Goal: Task Accomplishment & Management: Manage account settings

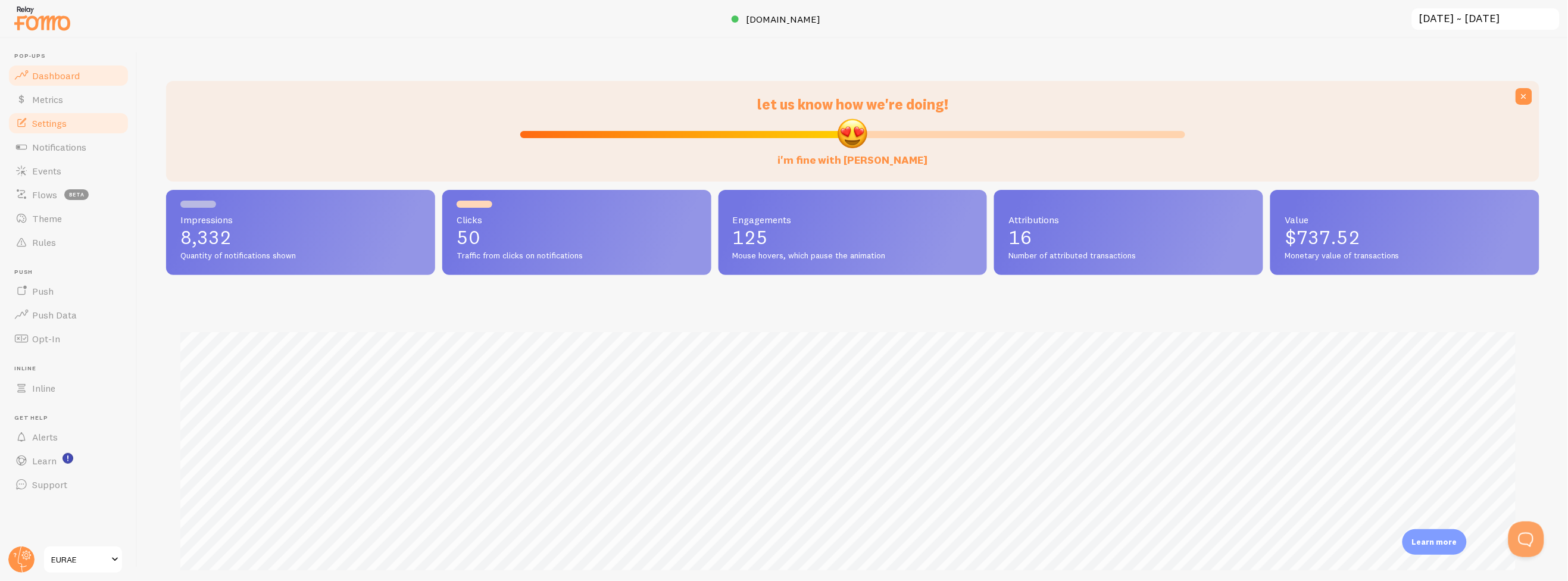
click at [84, 126] on link "Settings" at bounding box center [68, 123] width 123 height 24
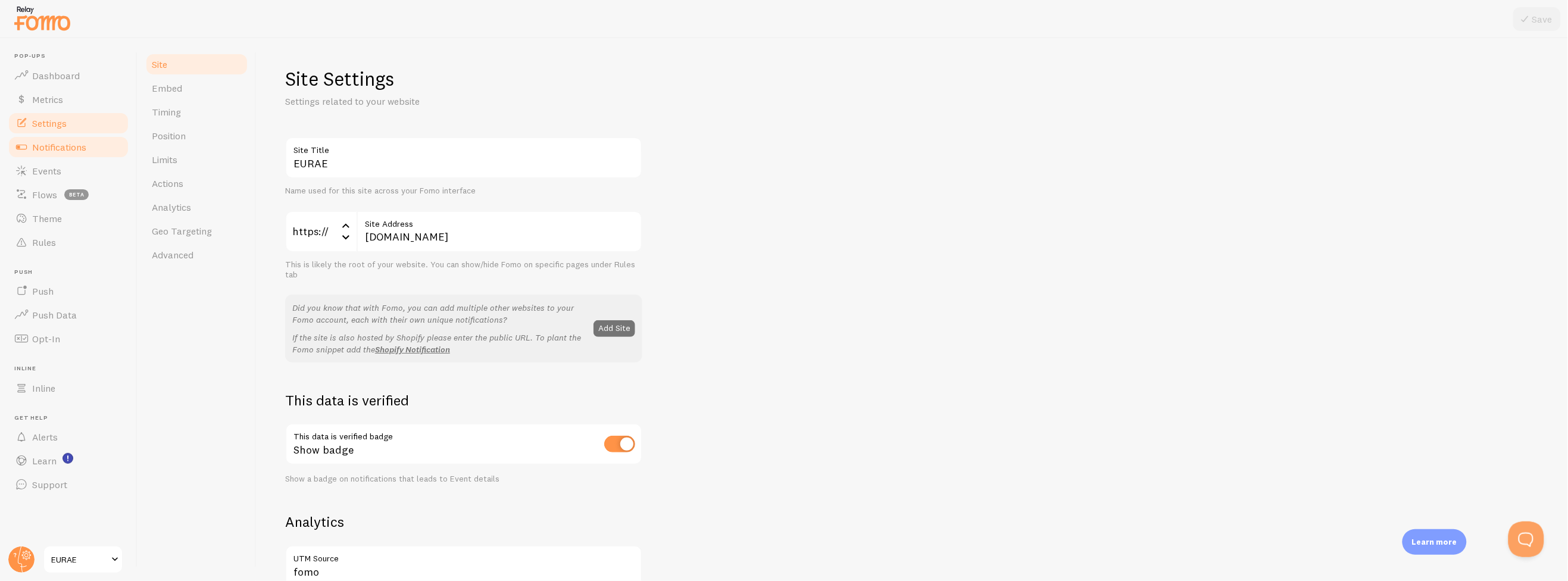
click at [88, 143] on link "Notifications" at bounding box center [68, 147] width 123 height 24
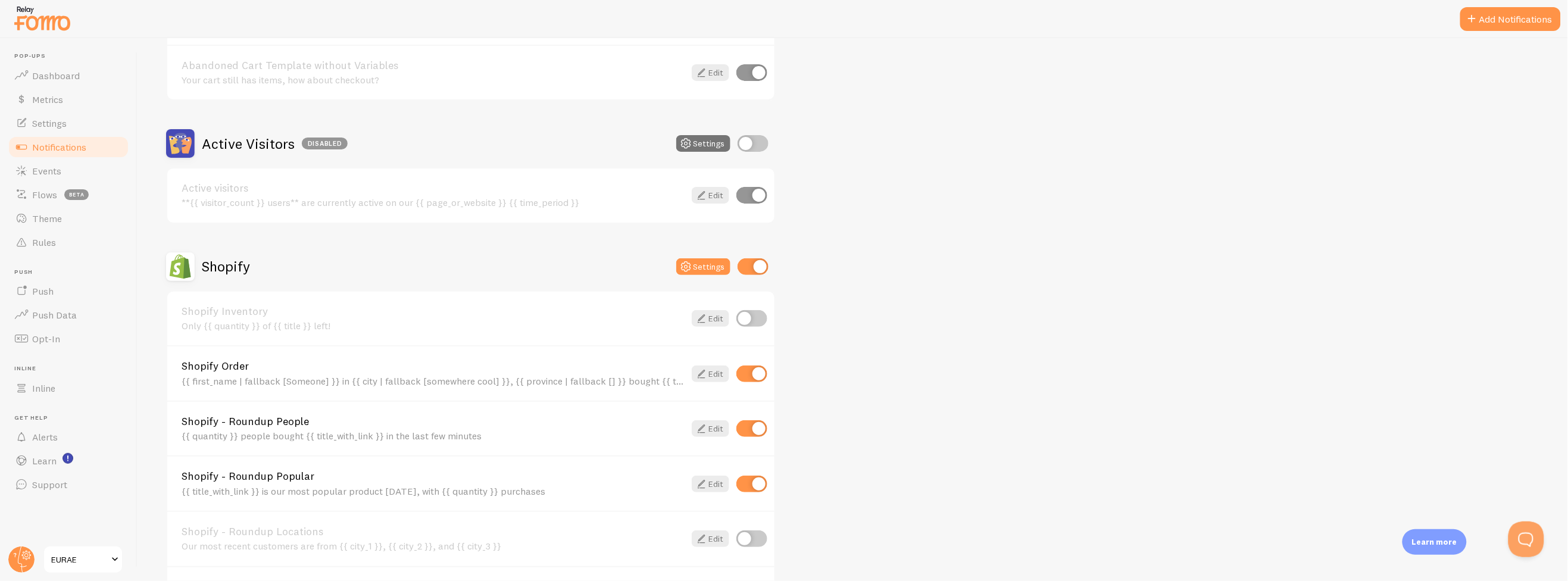
scroll to position [330, 0]
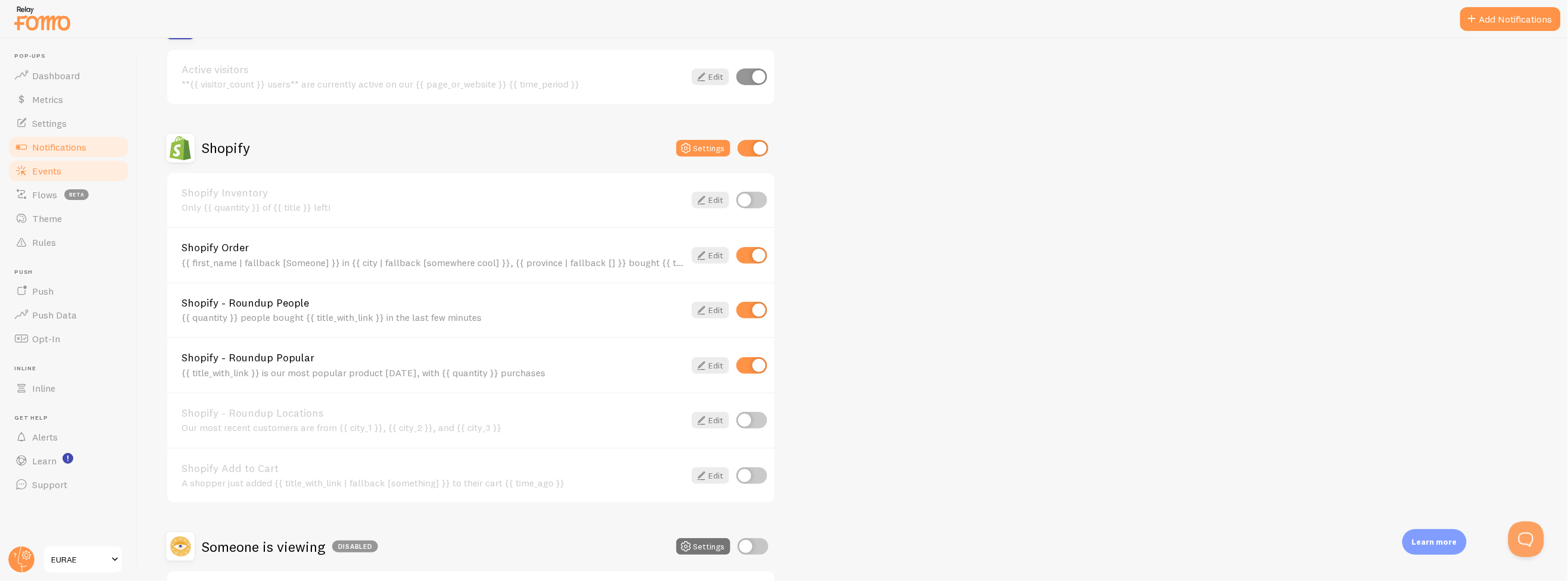
click at [78, 174] on link "Events" at bounding box center [68, 171] width 123 height 24
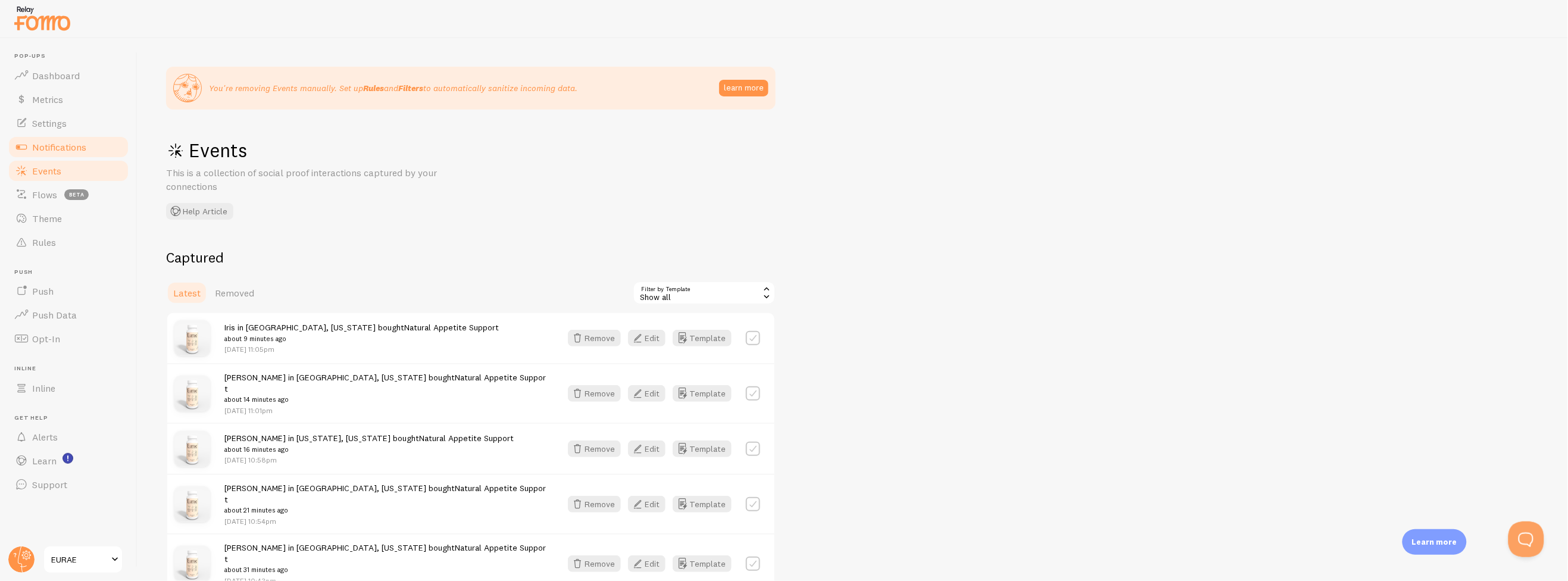
click at [79, 138] on link "Notifications" at bounding box center [68, 147] width 123 height 24
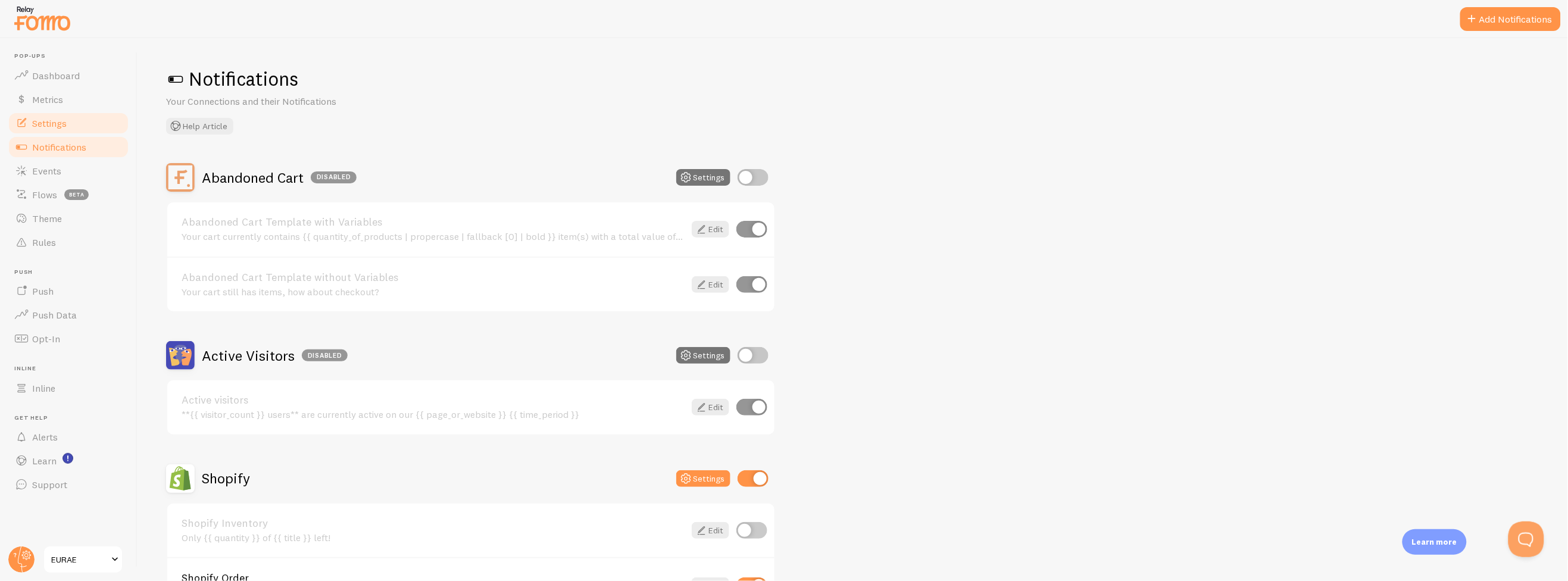
click at [81, 127] on link "Settings" at bounding box center [68, 123] width 123 height 24
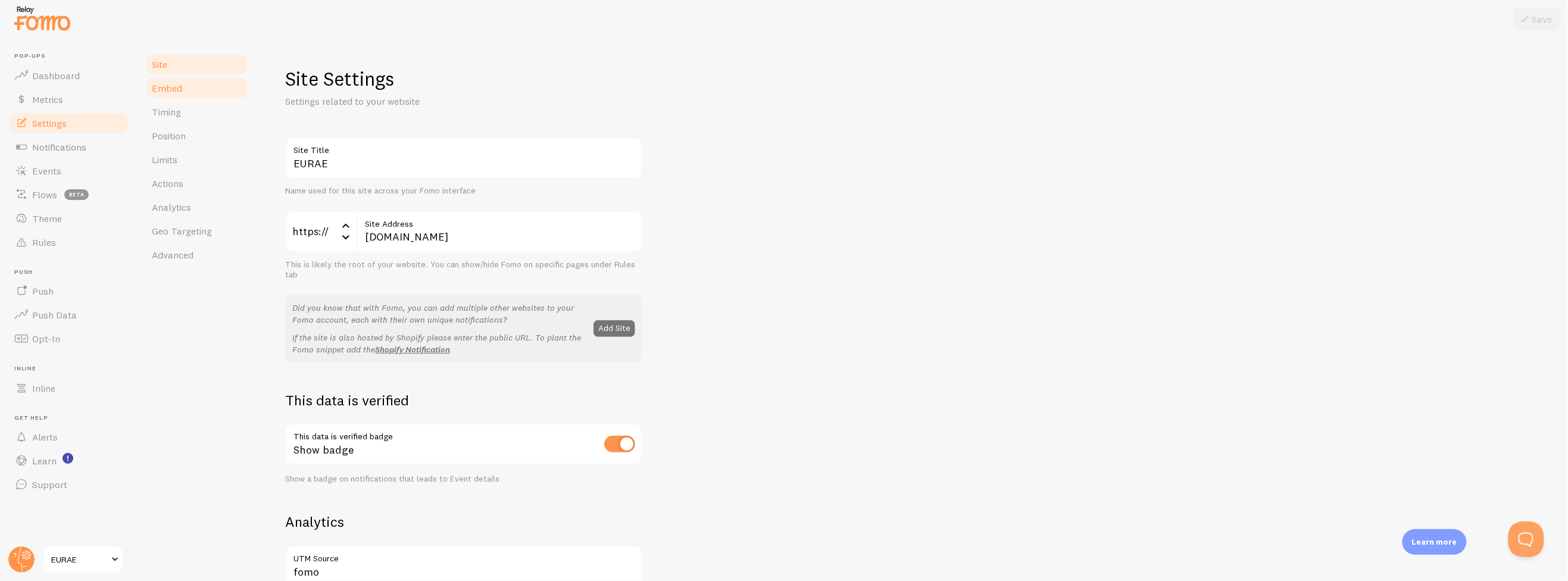
click at [186, 98] on link "Embed" at bounding box center [196, 88] width 104 height 24
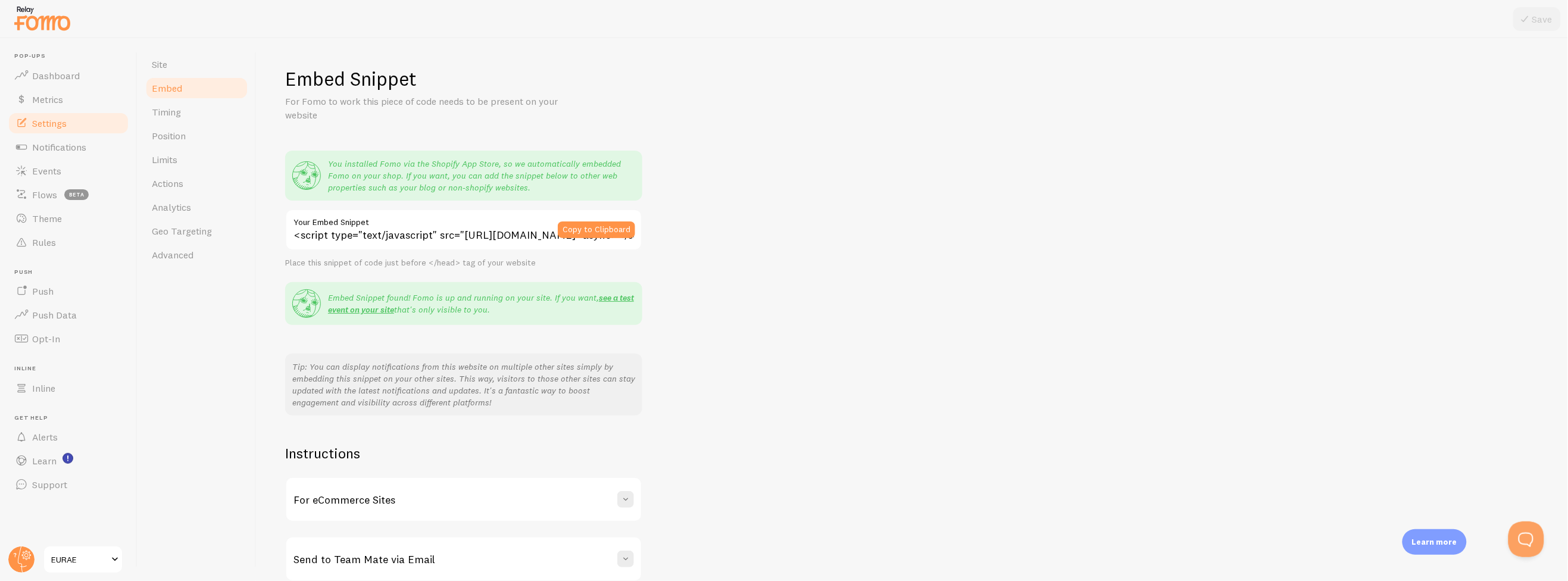
click at [188, 94] on link "Embed" at bounding box center [196, 88] width 104 height 24
click at [190, 88] on link "Embed" at bounding box center [196, 88] width 104 height 24
click at [186, 124] on link "Position" at bounding box center [196, 136] width 104 height 24
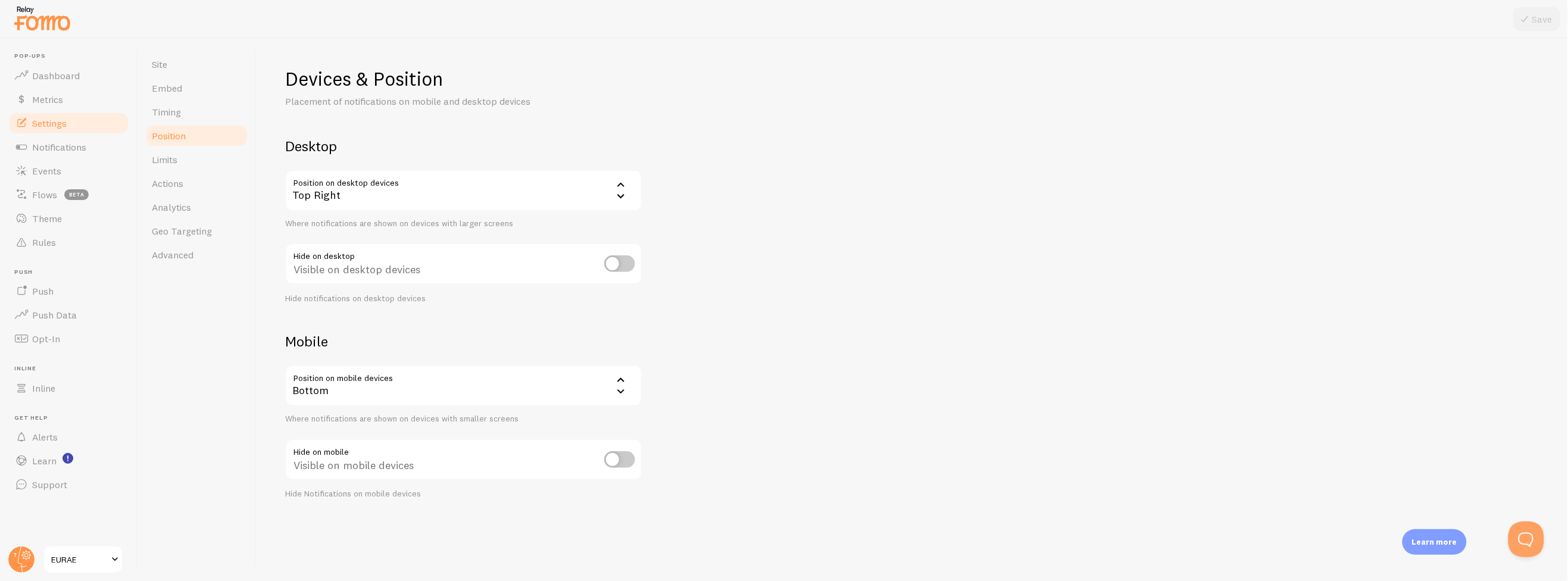
click at [190, 145] on link "Position" at bounding box center [196, 136] width 104 height 24
click at [188, 166] on link "Limits" at bounding box center [196, 160] width 104 height 24
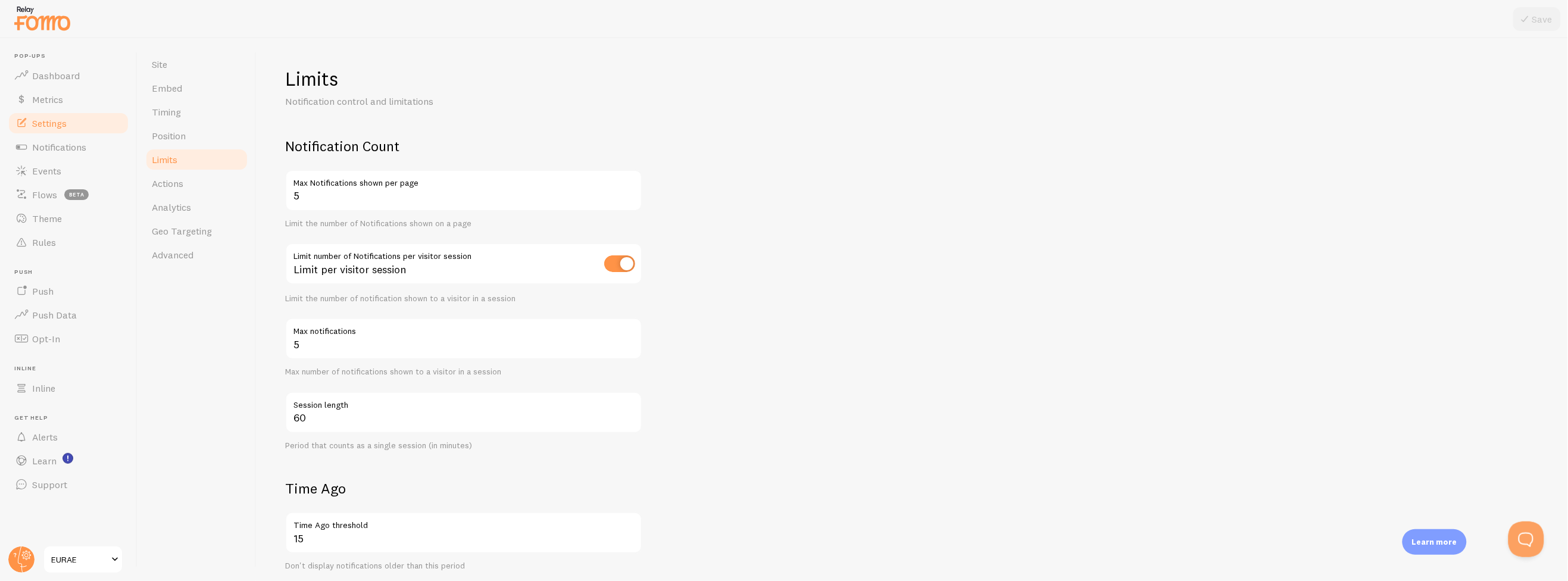
click at [638, 265] on div "Limit per visitor session" at bounding box center [463, 264] width 357 height 44
click at [626, 263] on input "checkbox" at bounding box center [619, 263] width 31 height 16
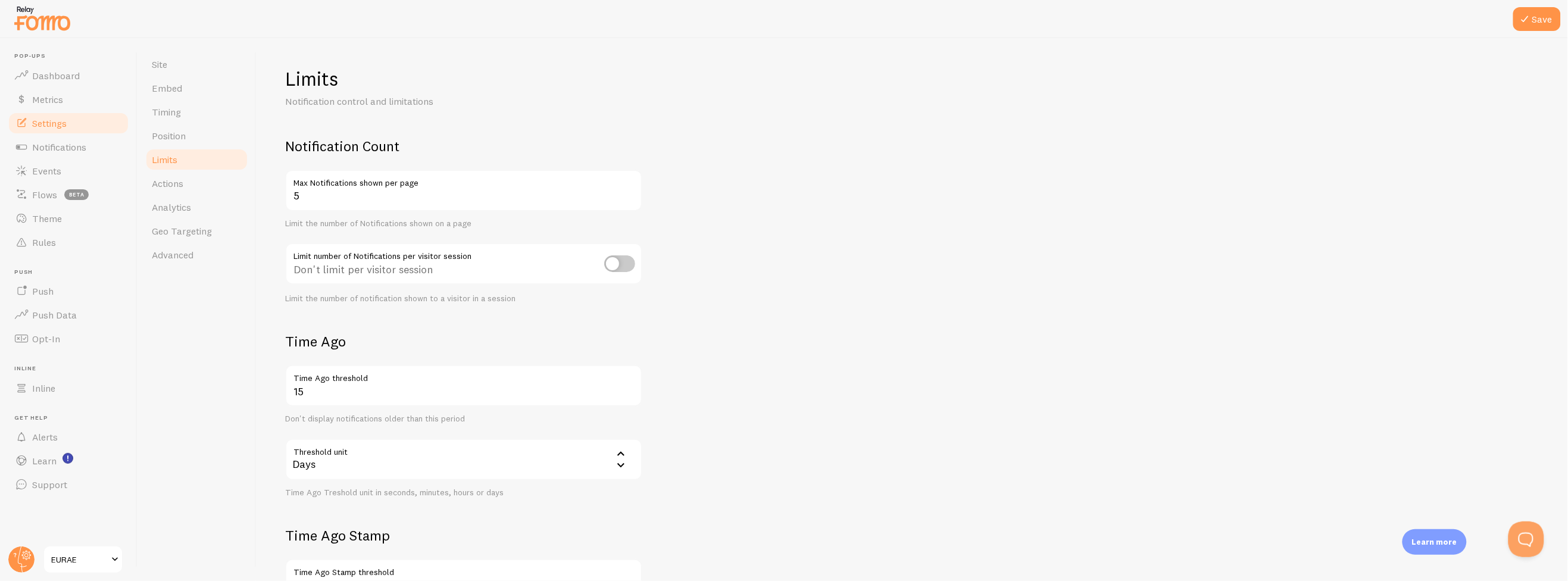
click at [626, 263] on input "checkbox" at bounding box center [619, 263] width 31 height 16
checkbox input "true"
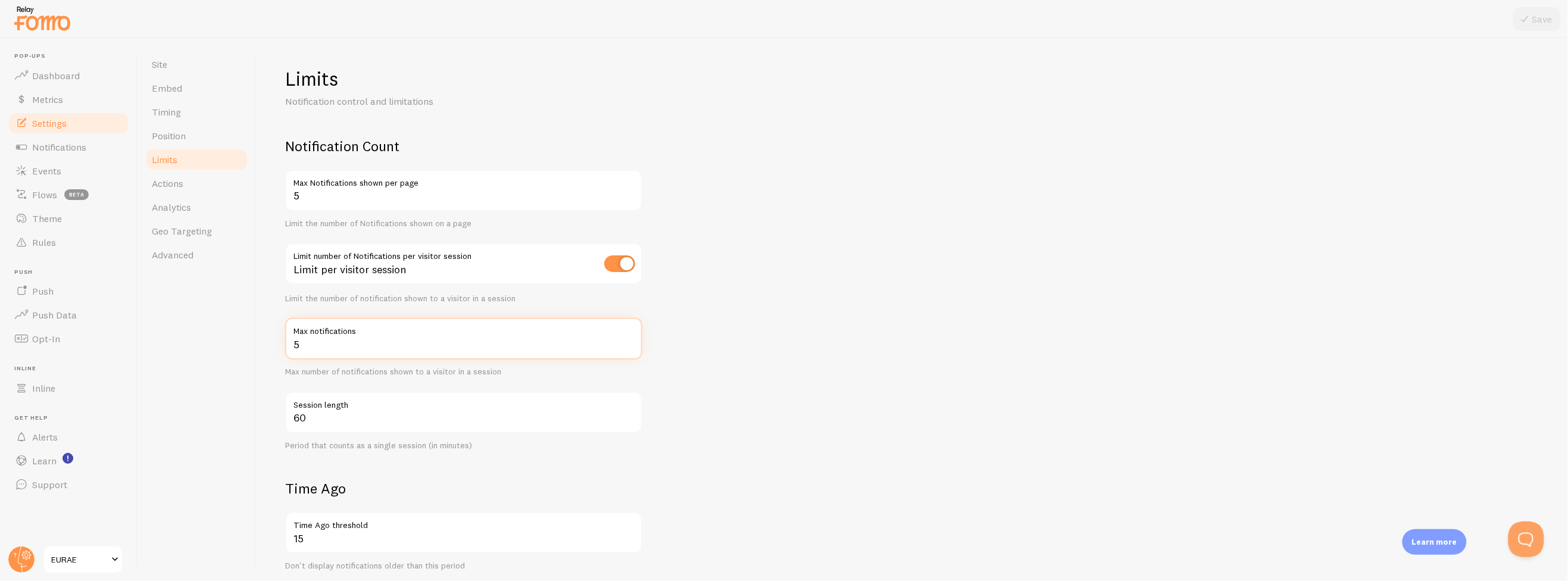
click at [367, 337] on input "5" at bounding box center [463, 338] width 357 height 42
type input "10"
click at [1545, 20] on button "Save" at bounding box center [1536, 19] width 47 height 24
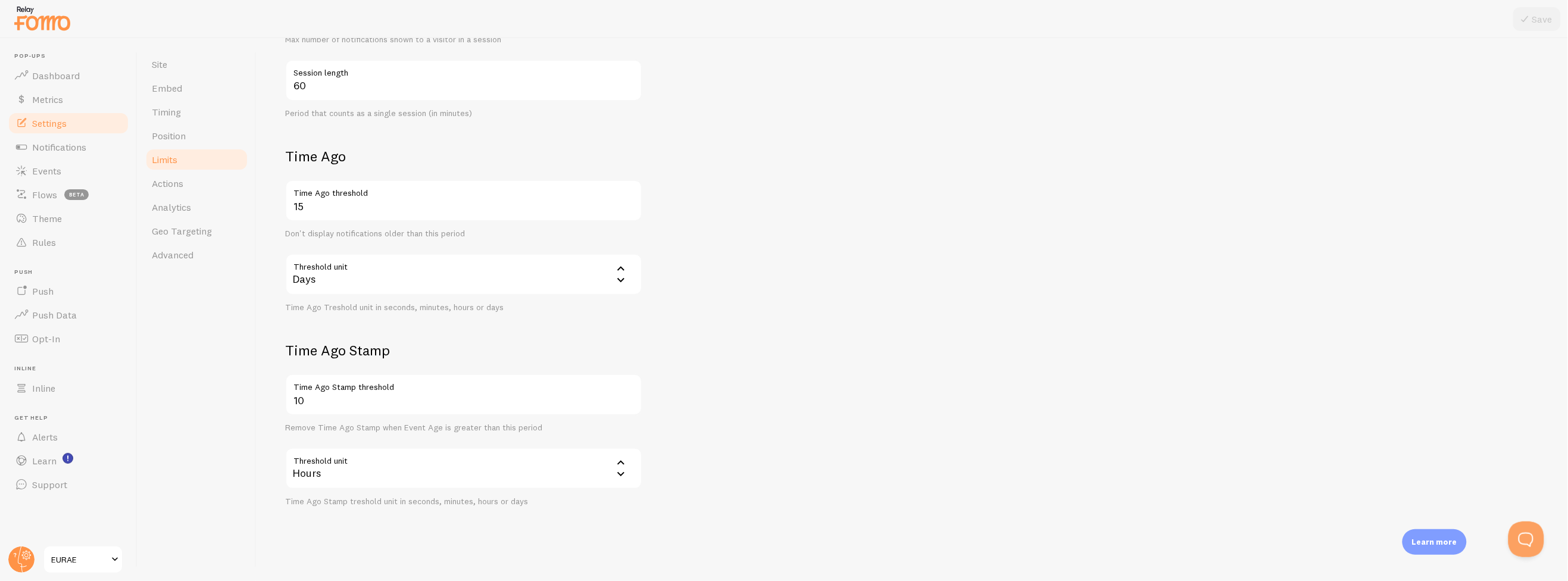
scroll to position [335, 0]
click at [216, 181] on link "Actions" at bounding box center [196, 183] width 104 height 24
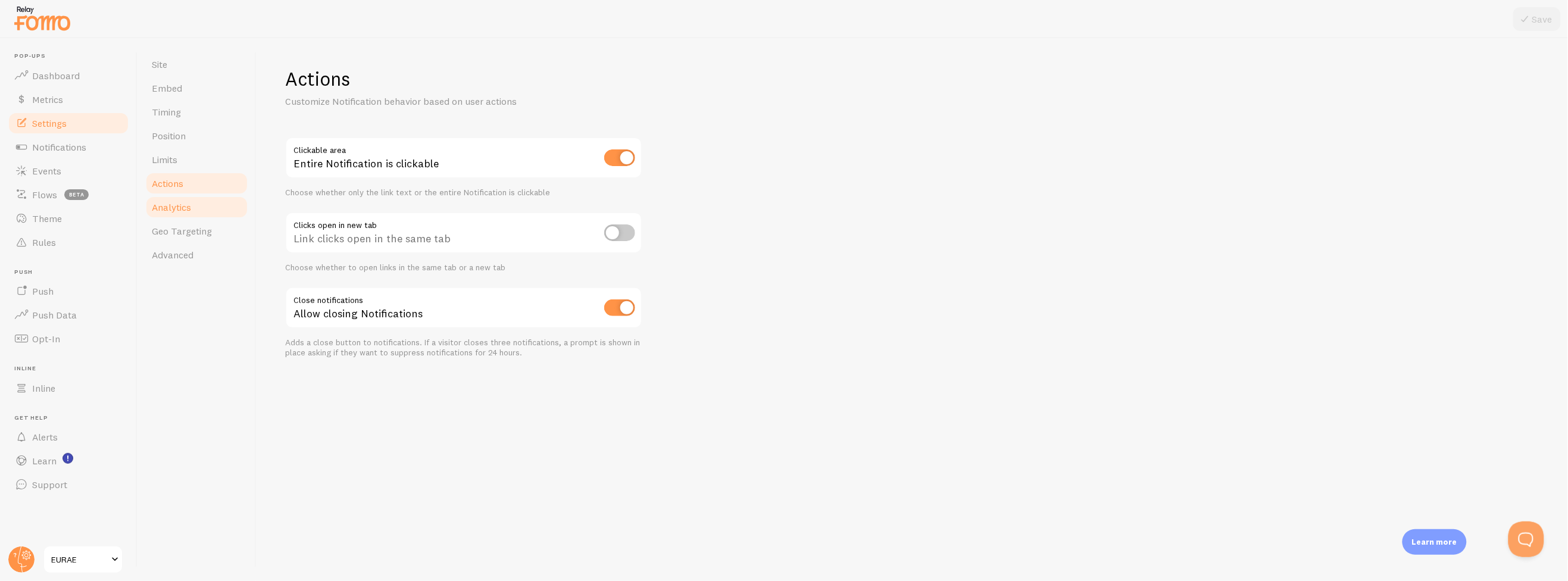
click at [197, 217] on link "Analytics" at bounding box center [196, 207] width 104 height 24
